Goal: Find specific page/section: Find specific page/section

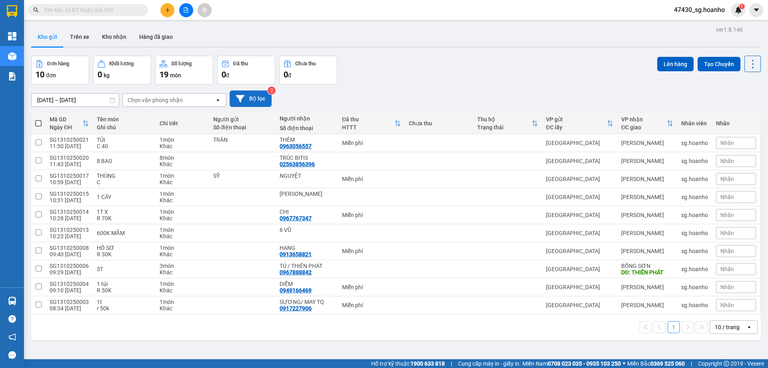
click at [240, 99] on icon at bounding box center [240, 98] width 8 height 7
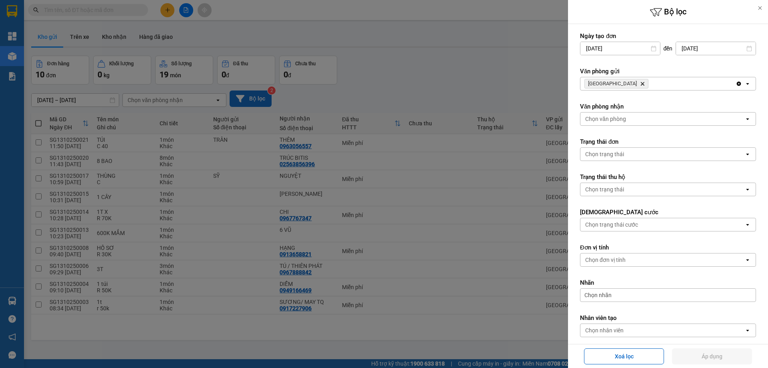
click at [640, 83] on icon "Delete" at bounding box center [642, 83] width 5 height 5
click at [613, 84] on div "Chọn văn phòng" at bounding box center [605, 84] width 41 height 8
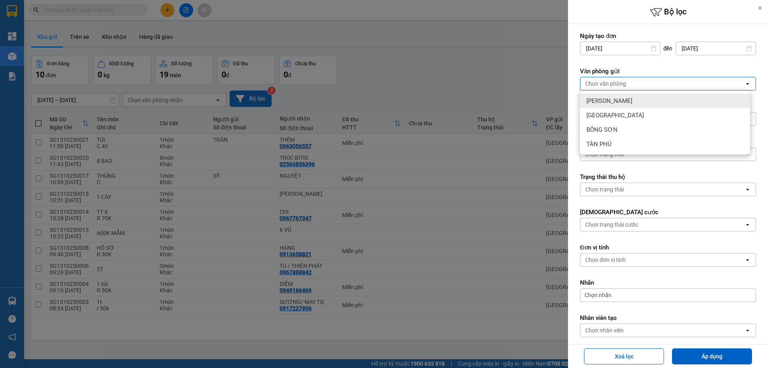
click at [612, 96] on div "[PERSON_NAME]" at bounding box center [665, 101] width 170 height 14
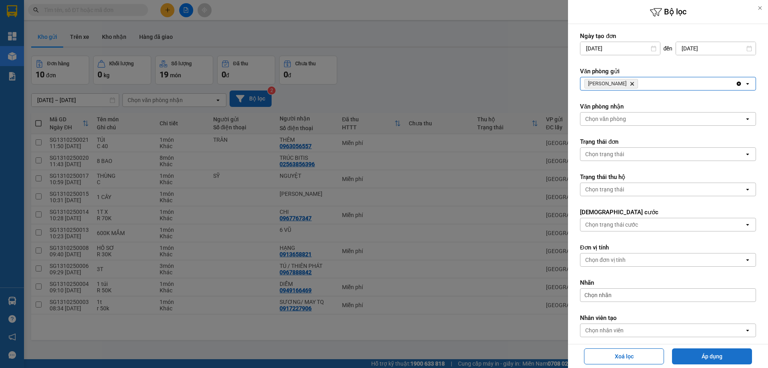
click at [687, 351] on button "Áp dụng" at bounding box center [712, 356] width 80 height 16
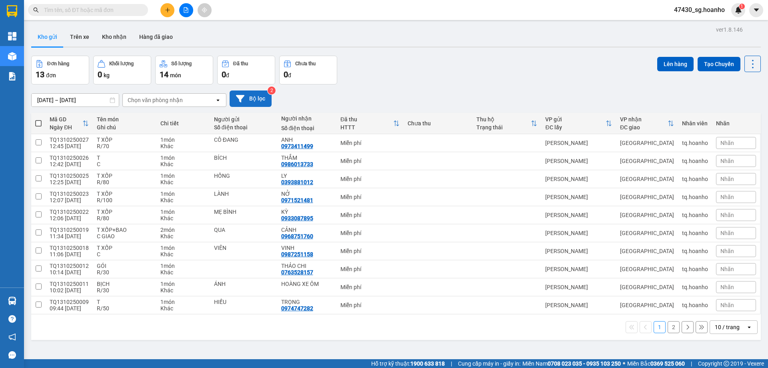
click at [730, 324] on div "10 / trang" at bounding box center [727, 327] width 25 height 8
click at [724, 271] on div "20 / trang" at bounding box center [728, 266] width 48 height 14
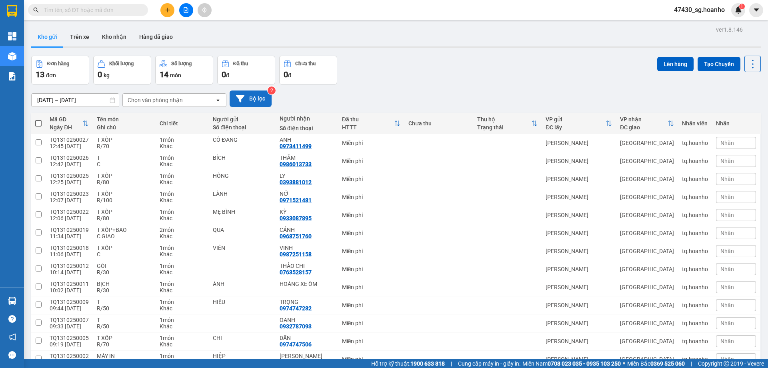
click at [265, 100] on button "Bộ lọc" at bounding box center [251, 98] width 42 height 16
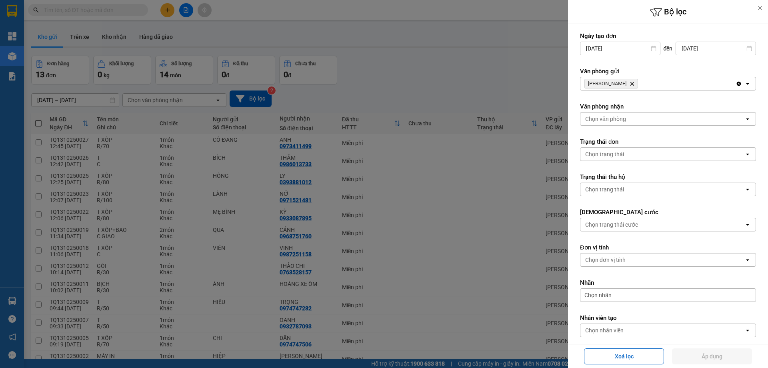
click at [630, 84] on icon "Delete" at bounding box center [632, 83] width 5 height 5
click at [616, 84] on div "Chọn văn phòng" at bounding box center [605, 84] width 41 height 8
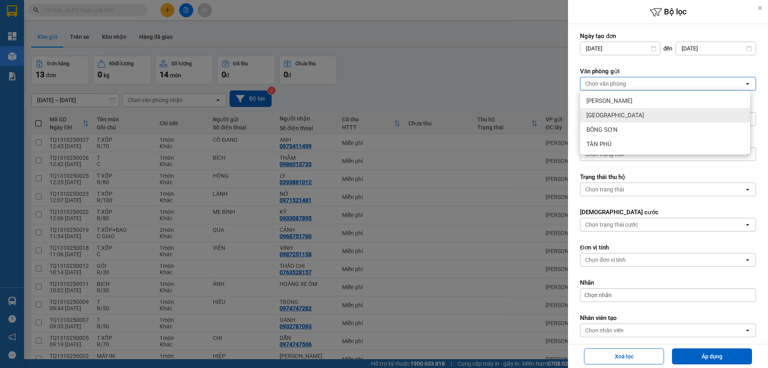
click at [612, 114] on div "[GEOGRAPHIC_DATA]" at bounding box center [665, 115] width 170 height 14
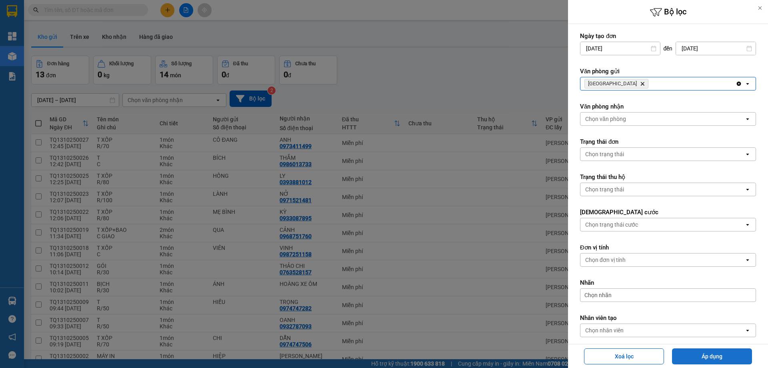
click at [683, 356] on button "Áp dụng" at bounding box center [712, 356] width 80 height 16
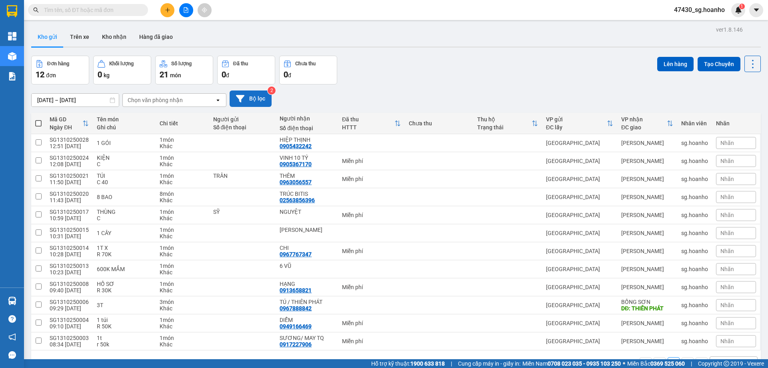
click at [264, 100] on button "Bộ lọc" at bounding box center [251, 98] width 42 height 16
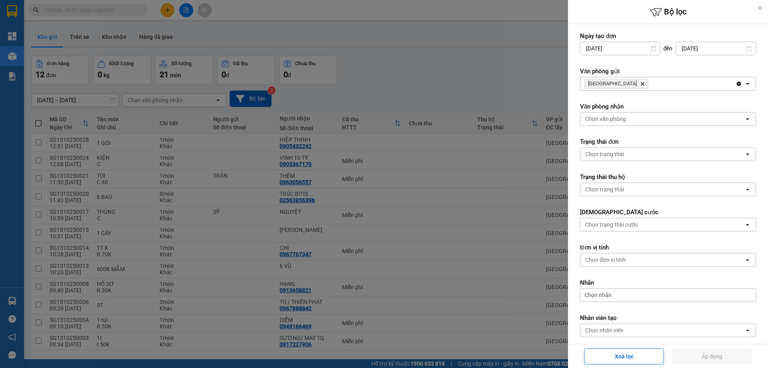
click at [641, 83] on icon "SÀI GÒN, close by backspace" at bounding box center [643, 84] width 4 height 4
click at [612, 83] on div "Chọn văn phòng" at bounding box center [605, 84] width 41 height 8
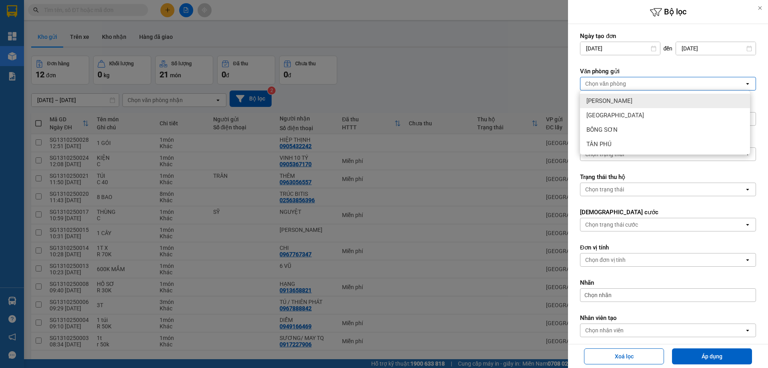
click at [615, 98] on span "[PERSON_NAME]" at bounding box center [610, 101] width 46 height 8
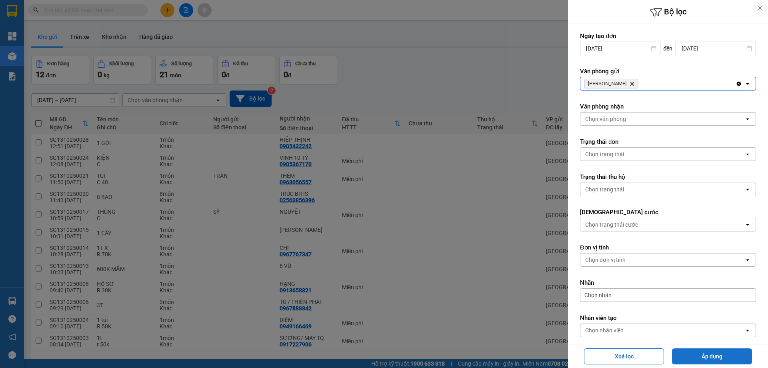
click at [708, 357] on button "Áp dụng" at bounding box center [712, 356] width 80 height 16
